Goal: Task Accomplishment & Management: Manage account settings

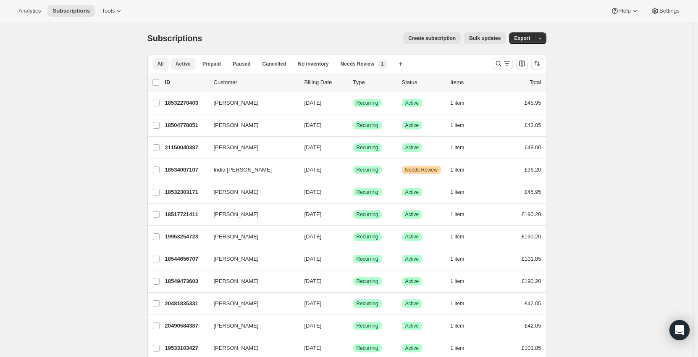
click at [188, 64] on span "Active" at bounding box center [183, 63] width 15 height 7
click at [355, 65] on span "Needs Review" at bounding box center [358, 63] width 34 height 7
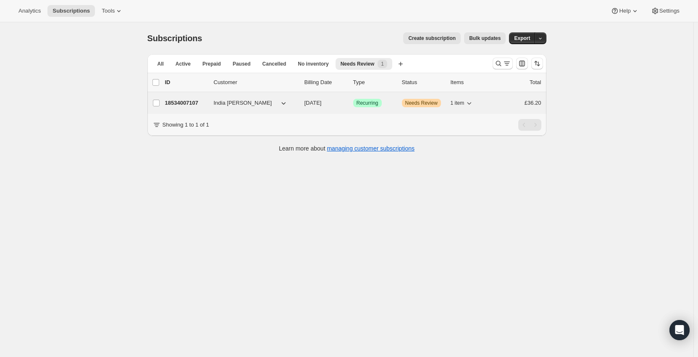
click at [211, 99] on div "18534007107 [GEOGRAPHIC_DATA] [PERSON_NAME] [DATE] Success Recurring Warning Ne…" at bounding box center [353, 103] width 376 height 12
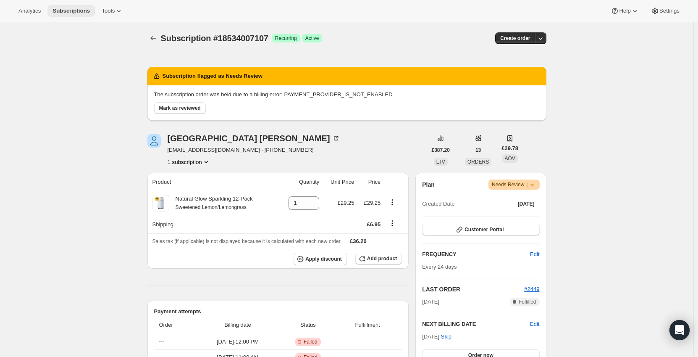
click at [71, 13] on span "Subscriptions" at bounding box center [71, 11] width 37 height 7
